Goal: Task Accomplishment & Management: Use online tool/utility

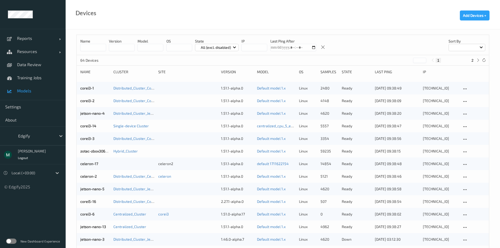
click at [31, 92] on span "Models" at bounding box center [38, 90] width 43 height 5
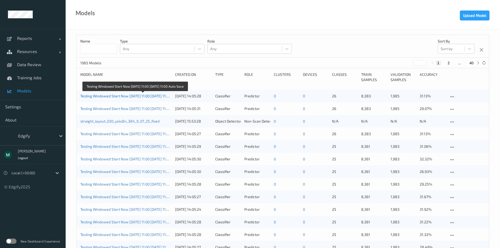
click at [104, 94] on link "Testing Windowed Start Now [DATE] 11:00 [DATE] 11:00 Auto Save" at bounding box center [134, 96] width 108 height 4
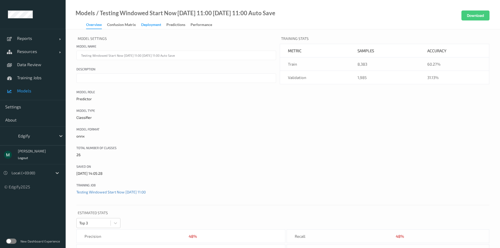
click at [154, 25] on div "Deployment" at bounding box center [151, 25] width 20 height 7
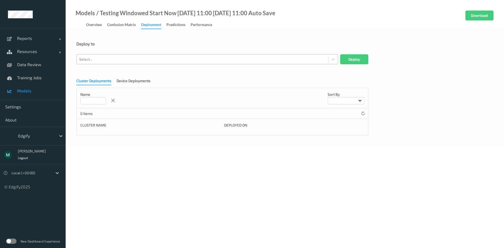
click at [229, 59] on div at bounding box center [202, 59] width 246 height 6
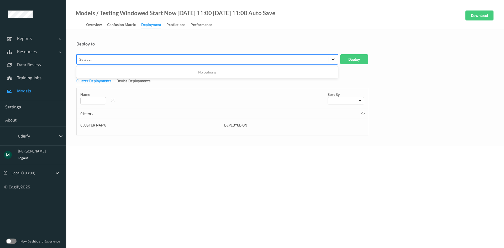
click at [331, 59] on icon at bounding box center [333, 59] width 5 height 5
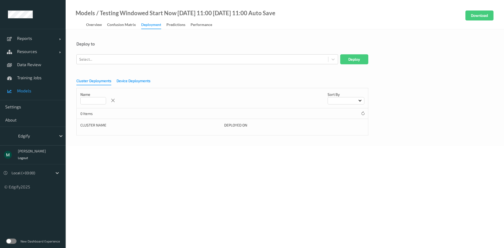
click at [129, 83] on div "Device Deployments" at bounding box center [134, 81] width 34 height 7
click at [210, 59] on div at bounding box center [202, 59] width 246 height 6
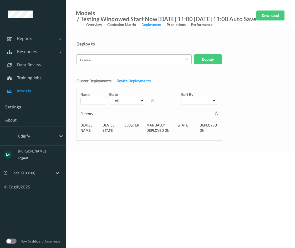
click at [150, 59] on div at bounding box center [129, 59] width 100 height 6
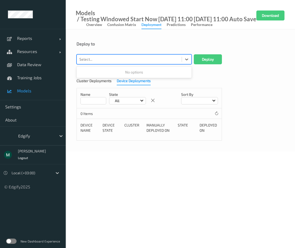
click at [130, 29] on div "Deploy to Use Up and Down to choose options, press Enter to select the currentl…" at bounding box center [180, 90] width 229 height 122
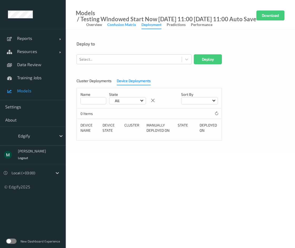
click at [129, 26] on div "Confusion matrix" at bounding box center [121, 25] width 29 height 7
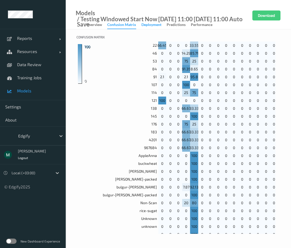
click at [155, 27] on div "Deployment" at bounding box center [151, 25] width 20 height 7
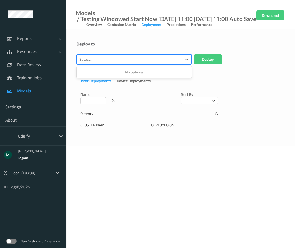
click at [148, 60] on div at bounding box center [129, 59] width 100 height 6
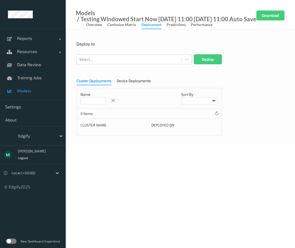
click at [263, 154] on body "Reports Default Report Customized Report Resources Devices Clusters Sites Data …" at bounding box center [147, 124] width 295 height 248
